Goal: Obtain resource: Download file/media

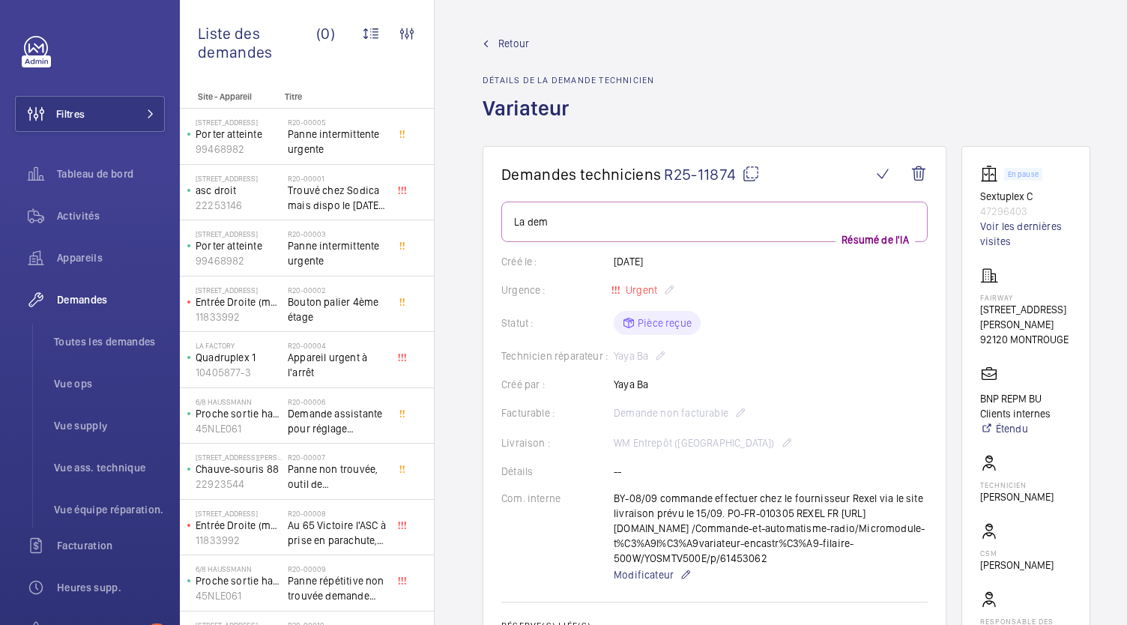
scroll to position [733, 0]
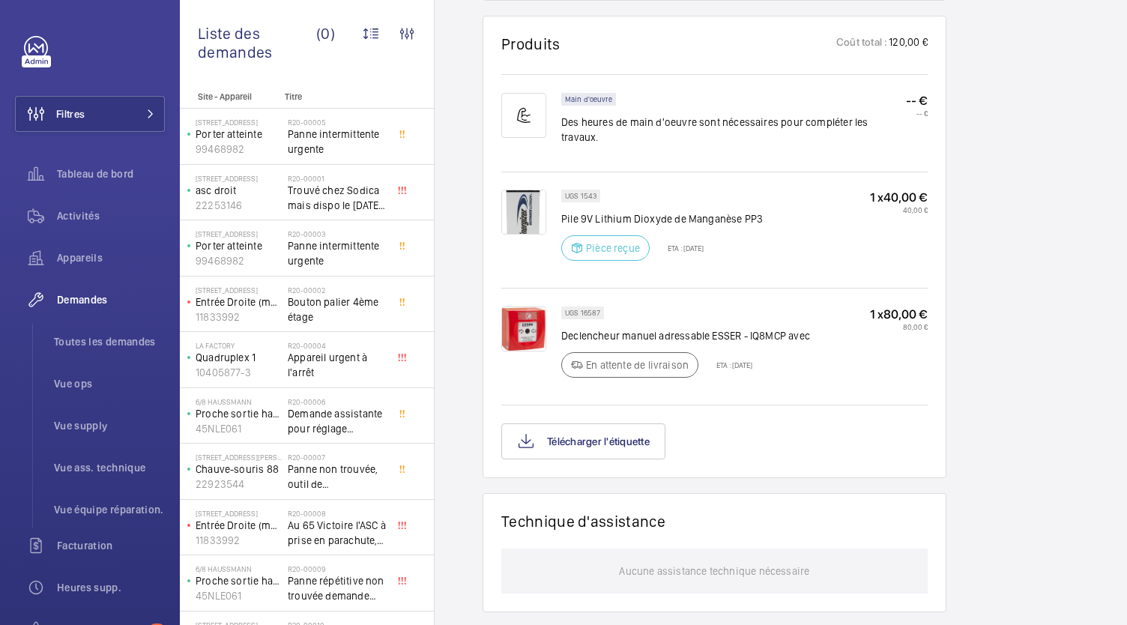
scroll to position [980, 0]
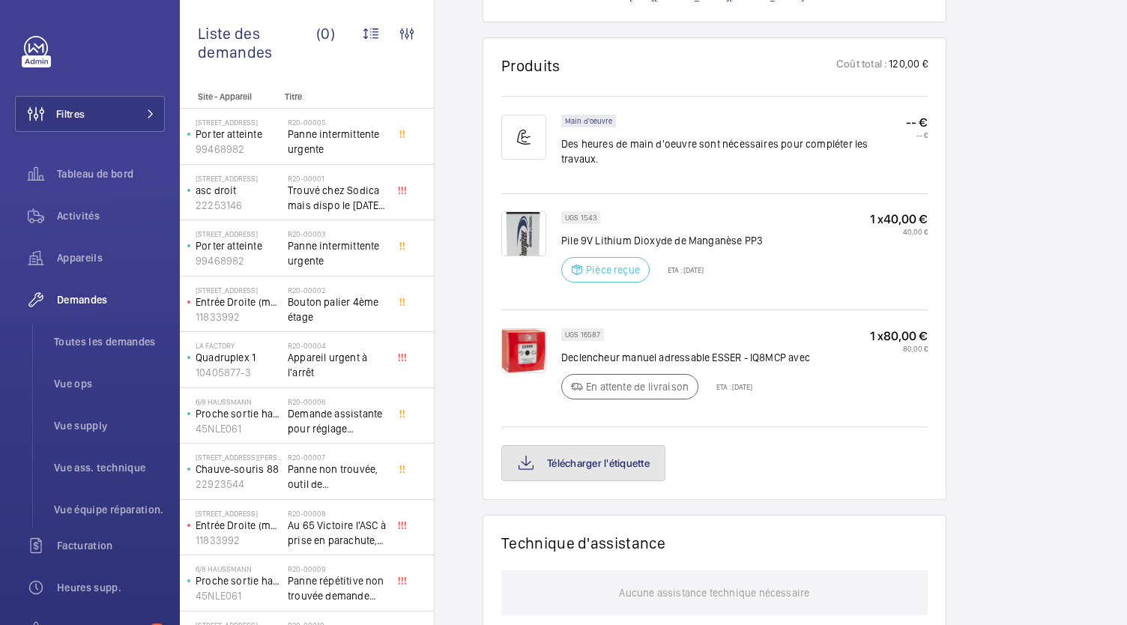
click at [575, 457] on font "Télécharger l'étiquette" at bounding box center [598, 463] width 103 height 12
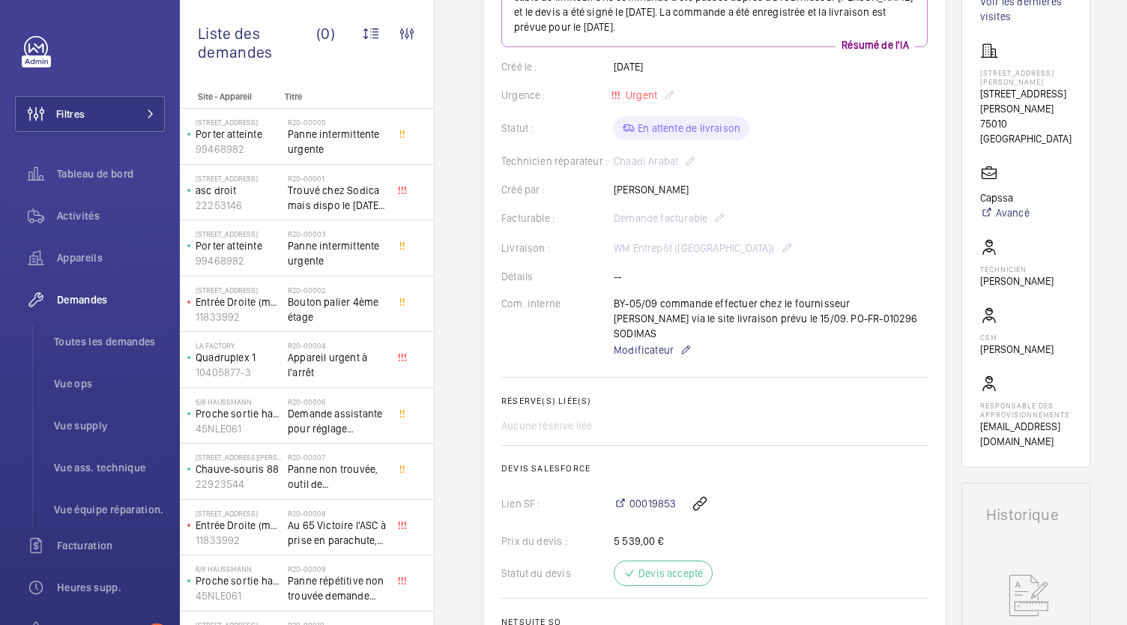
scroll to position [240, 0]
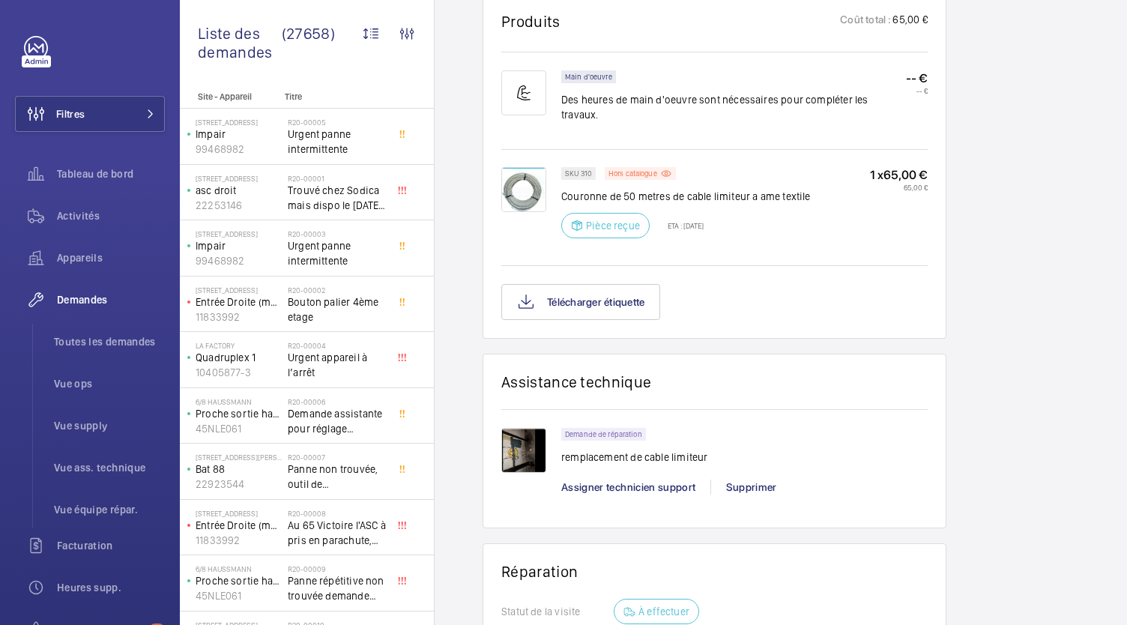
scroll to position [936, 0]
click at [618, 282] on button "Télécharger étiquette" at bounding box center [580, 300] width 159 height 36
